Goal: Download file/media

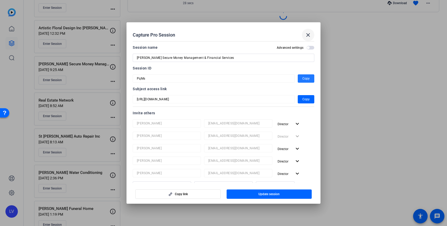
click at [307, 34] on mat-icon "close" at bounding box center [308, 35] width 6 height 6
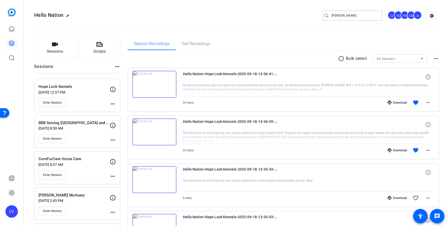
drag, startPoint x: 349, startPoint y: 15, endPoint x: 322, endPoint y: 16, distance: 26.9
click at [322, 16] on div "Hello Nation edit [PERSON_NAME] TE PR CM +1 settings" at bounding box center [235, 16] width 403 height 8
paste input "[GEOGRAPHIC_DATA]"
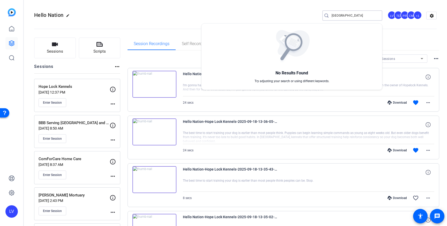
type input "[GEOGRAPHIC_DATA]"
click at [52, 48] on div at bounding box center [223, 113] width 447 height 226
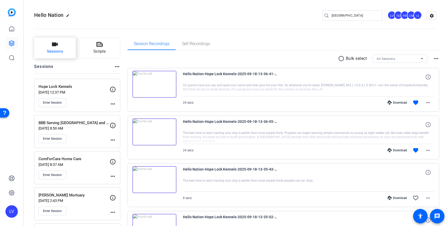
click at [54, 48] on button "Sessions" at bounding box center [55, 48] width 42 height 21
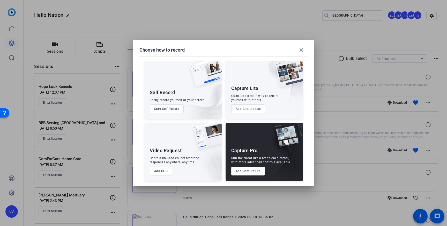
click at [243, 171] on button "Add Capture Pro" at bounding box center [248, 170] width 34 height 9
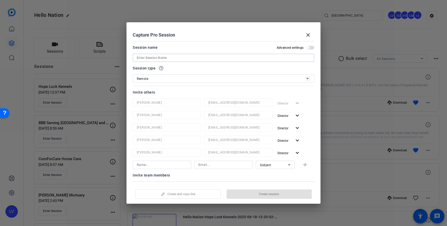
click at [183, 59] on input at bounding box center [223, 58] width 173 height 6
paste input "[GEOGRAPHIC_DATA]"
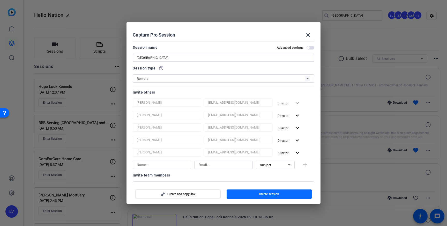
type input "[GEOGRAPHIC_DATA]"
click at [256, 195] on span "button" at bounding box center [269, 194] width 85 height 12
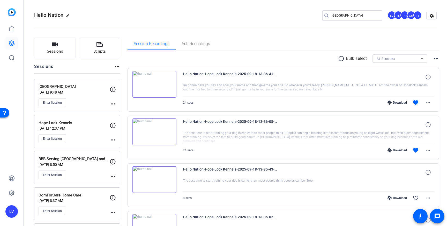
click at [111, 103] on mat-icon "more_horiz" at bounding box center [113, 104] width 6 height 6
drag, startPoint x: 119, startPoint y: 111, endPoint x: 123, endPoint y: 110, distance: 4.3
click at [119, 111] on span "Edit Session" at bounding box center [126, 111] width 24 height 6
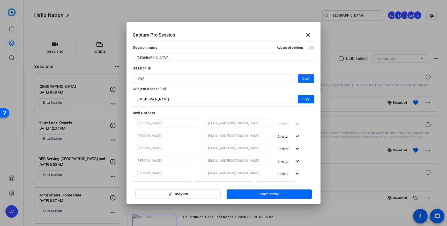
click at [301, 78] on span "button" at bounding box center [306, 78] width 17 height 12
click at [307, 33] on mat-icon "close" at bounding box center [308, 35] width 6 height 6
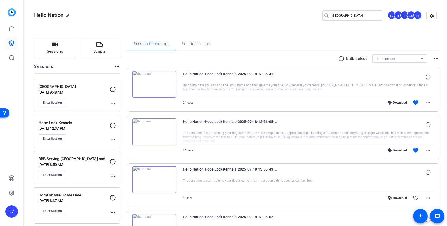
click at [342, 17] on input "[GEOGRAPHIC_DATA]" at bounding box center [355, 15] width 47 height 6
drag, startPoint x: 362, startPoint y: 15, endPoint x: 321, endPoint y: 13, distance: 41.7
click at [321, 13] on div "Hello Nation edit [GEOGRAPHIC_DATA] LV TE PR CM +1 settings" at bounding box center [235, 16] width 403 height 8
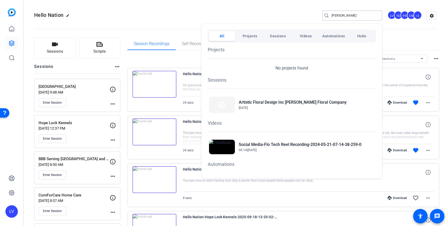
scroll to position [0, 0]
type input "[PERSON_NAME]"
click at [129, 62] on div at bounding box center [223, 113] width 447 height 226
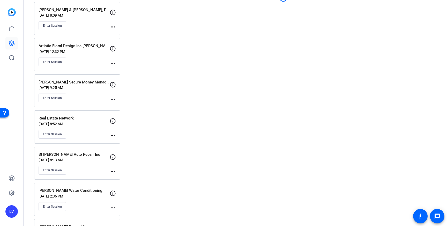
scroll to position [547, 0]
click at [114, 64] on mat-icon "more_horiz" at bounding box center [113, 62] width 6 height 6
click at [116, 68] on span "Edit Session" at bounding box center [126, 70] width 24 height 6
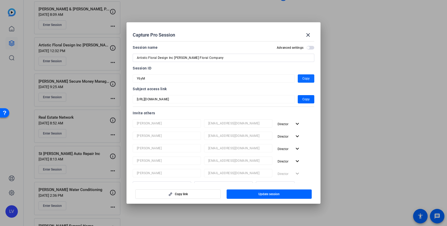
click at [305, 78] on span "Copy" at bounding box center [306, 78] width 7 height 6
click at [312, 32] on span at bounding box center [308, 35] width 12 height 12
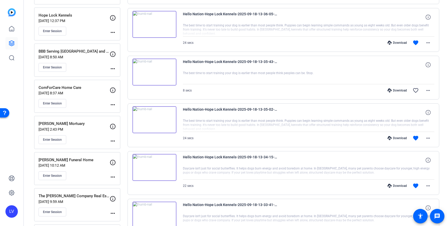
scroll to position [110, 0]
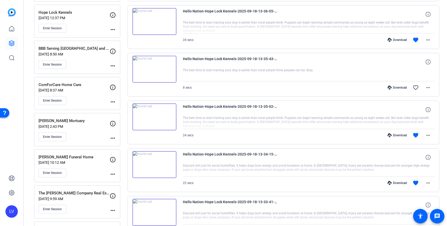
click at [85, 58] on div "BBB Serving [GEOGRAPHIC_DATA] and [GEOGRAPHIC_DATA] [DATE] 8:50 AM Enter Session" at bounding box center [74, 57] width 71 height 23
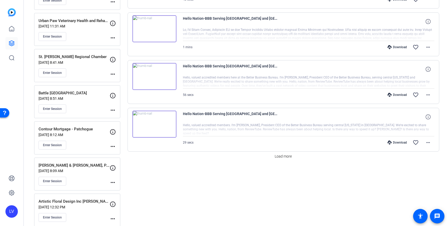
scroll to position [392, 0]
click at [287, 159] on span at bounding box center [283, 155] width 21 height 12
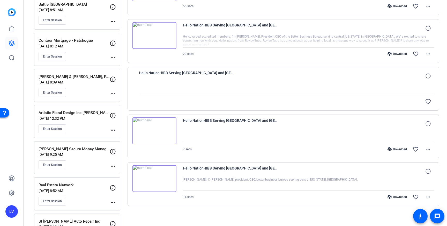
scroll to position [480, 0]
click at [428, 197] on mat-icon "more_horiz" at bounding box center [428, 196] width 6 height 6
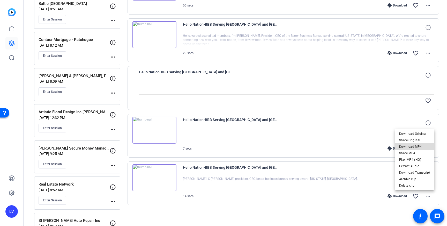
click at [416, 147] on span "Download MP4" at bounding box center [414, 146] width 31 height 6
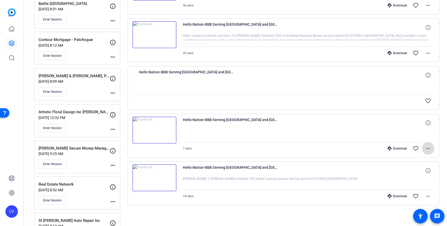
click at [428, 148] on mat-icon "more_horiz" at bounding box center [428, 148] width 6 height 6
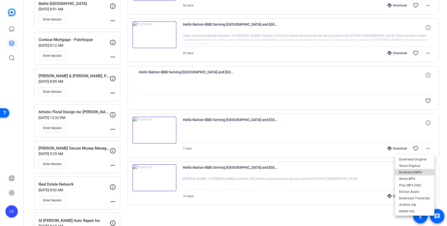
click at [419, 172] on span "Download MP4" at bounding box center [414, 172] width 31 height 6
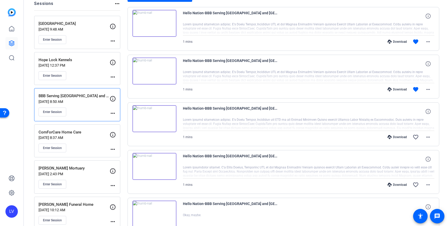
scroll to position [0, 0]
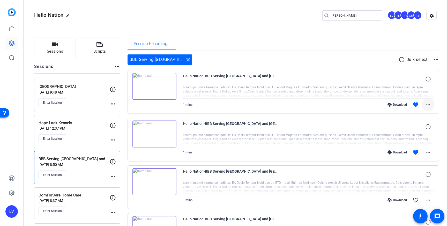
click at [429, 106] on mat-icon "more_horiz" at bounding box center [428, 104] width 6 height 6
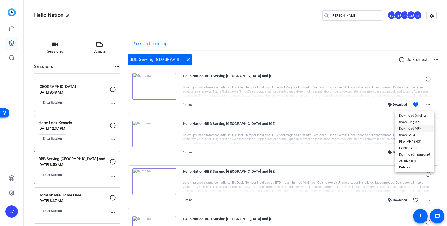
click at [423, 129] on span "Download MP4" at bounding box center [414, 128] width 31 height 6
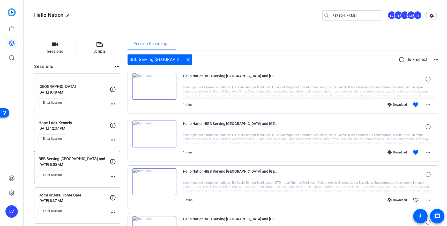
click at [157, 94] on img at bounding box center [155, 86] width 44 height 27
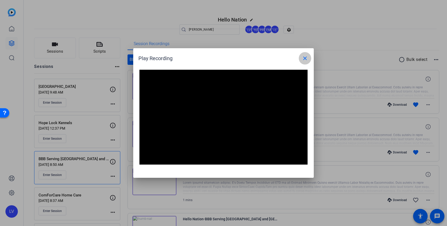
click at [301, 60] on span at bounding box center [305, 58] width 12 height 12
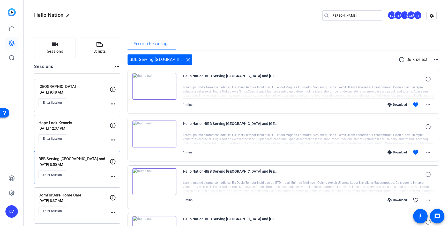
click at [163, 133] on img at bounding box center [155, 133] width 44 height 27
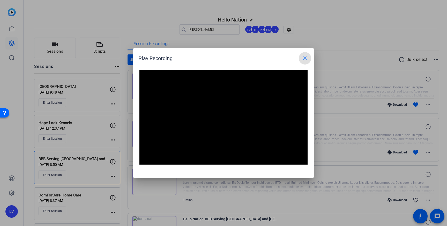
click at [307, 57] on mat-icon "close" at bounding box center [305, 58] width 6 height 6
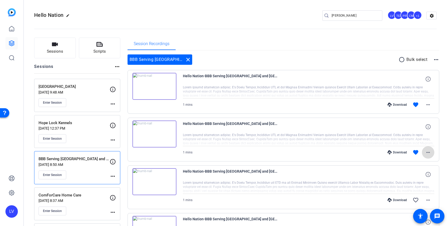
click at [432, 151] on span at bounding box center [428, 152] width 12 height 12
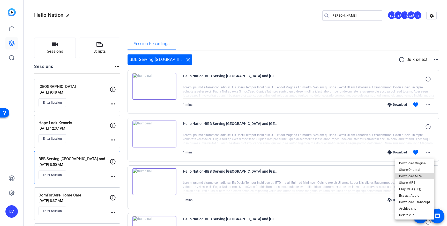
click at [421, 174] on span "Download MP4" at bounding box center [414, 176] width 31 height 6
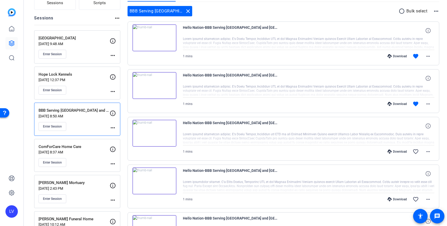
scroll to position [49, 0]
